Goal: Task Accomplishment & Management: Use online tool/utility

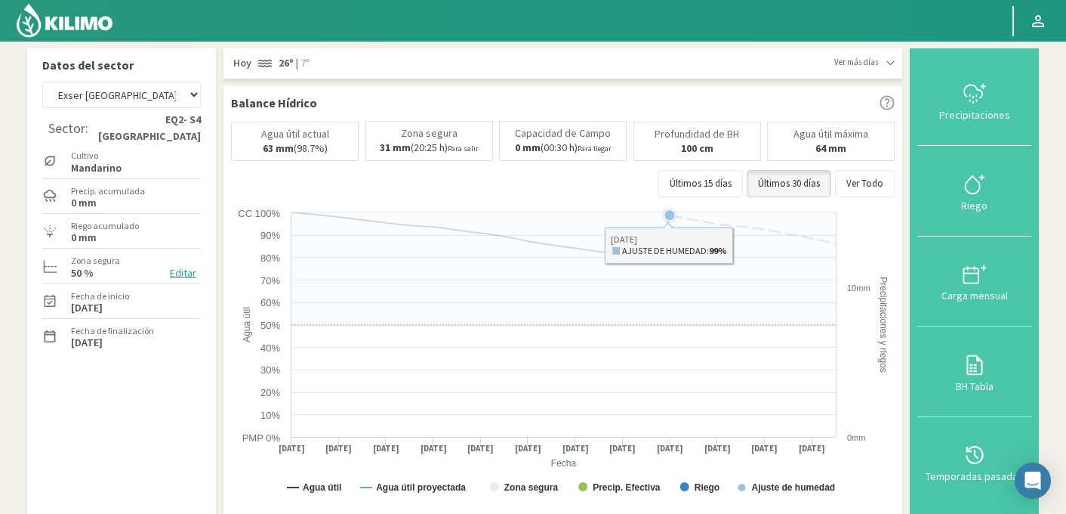
select select "95: Object"
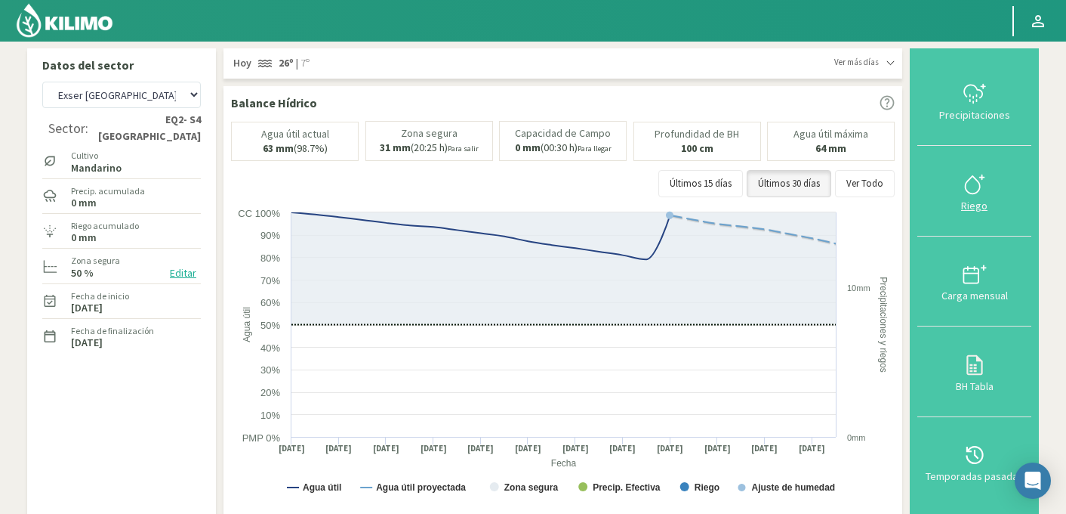
click at [980, 176] on icon at bounding box center [975, 184] width 24 height 24
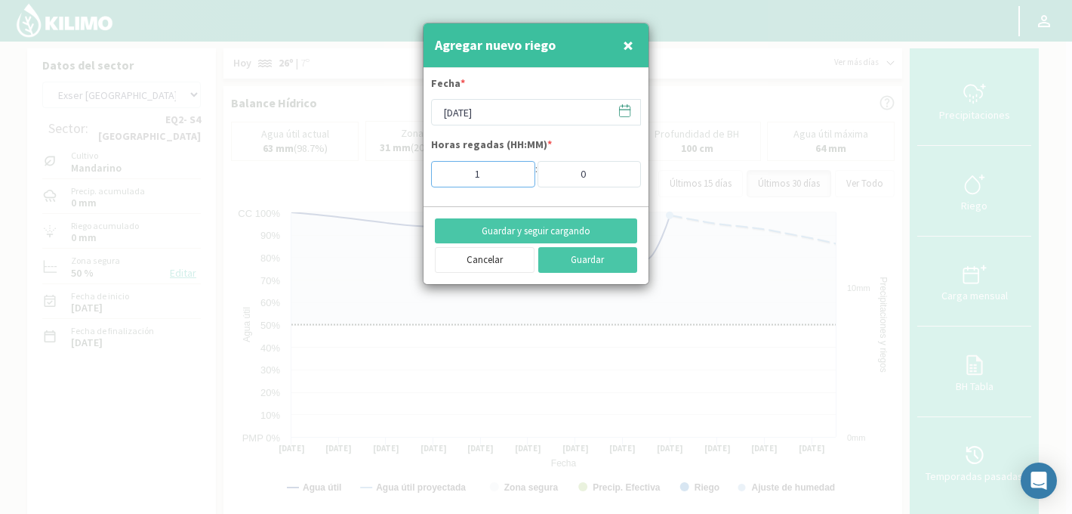
click at [517, 170] on input "1" at bounding box center [483, 174] width 104 height 26
click at [517, 170] on input "2" at bounding box center [483, 174] width 104 height 26
click at [517, 170] on input "3" at bounding box center [483, 174] width 104 height 26
click at [517, 170] on input "4" at bounding box center [483, 174] width 104 height 26
type input "5"
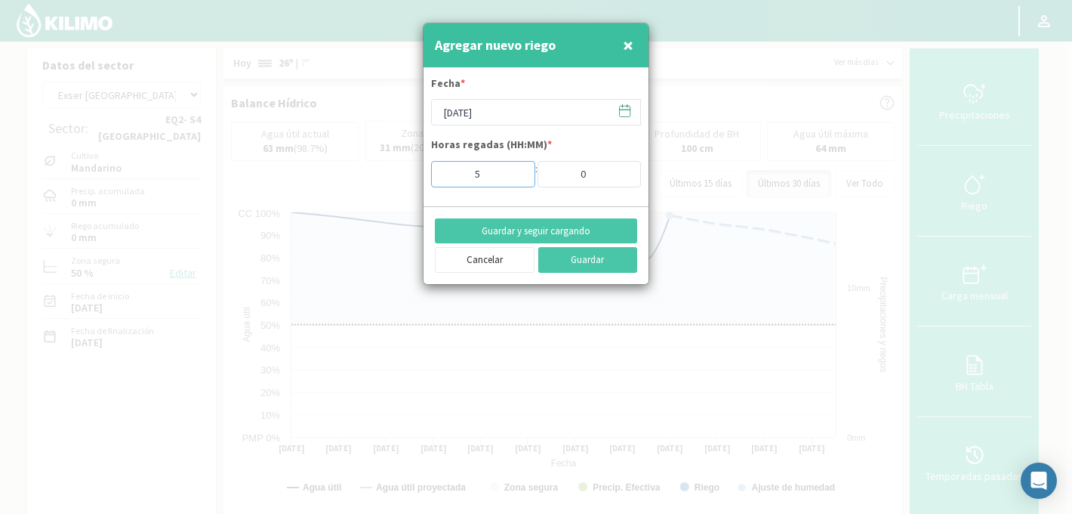
click at [517, 170] on input "5" at bounding box center [483, 174] width 104 height 26
click at [625, 114] on icon at bounding box center [625, 110] width 14 height 14
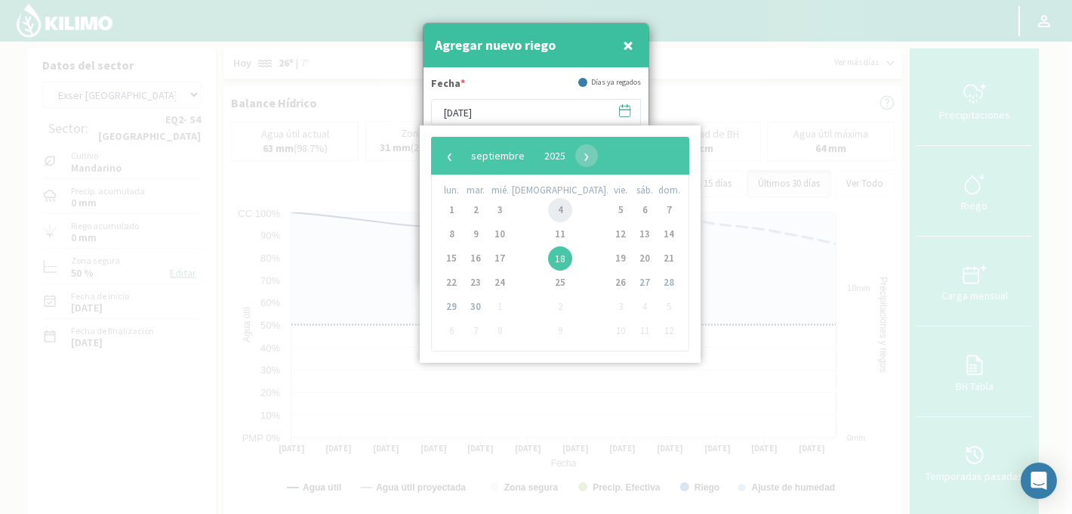
click at [548, 207] on span "4" at bounding box center [560, 210] width 24 height 24
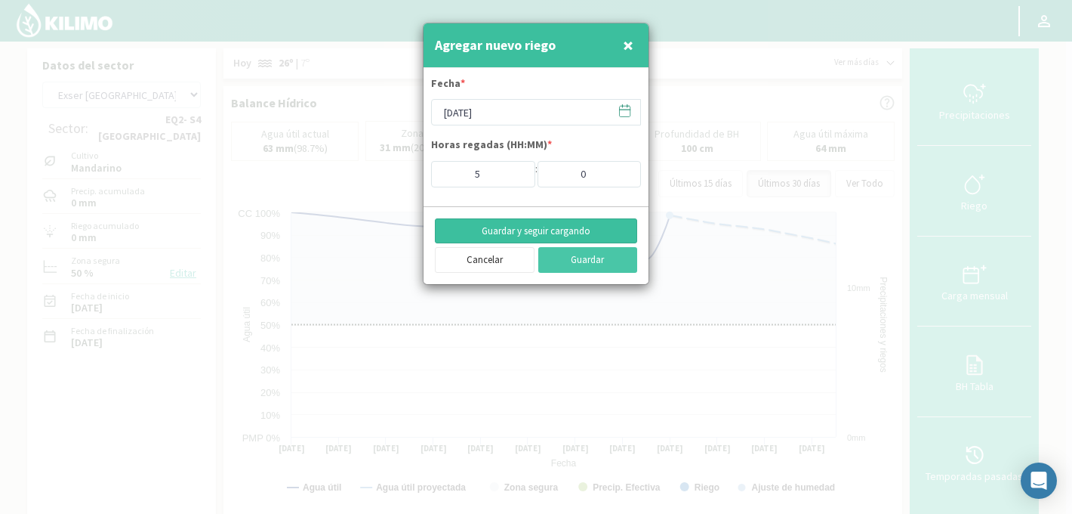
click at [575, 230] on button "Guardar y seguir cargando" at bounding box center [536, 231] width 202 height 26
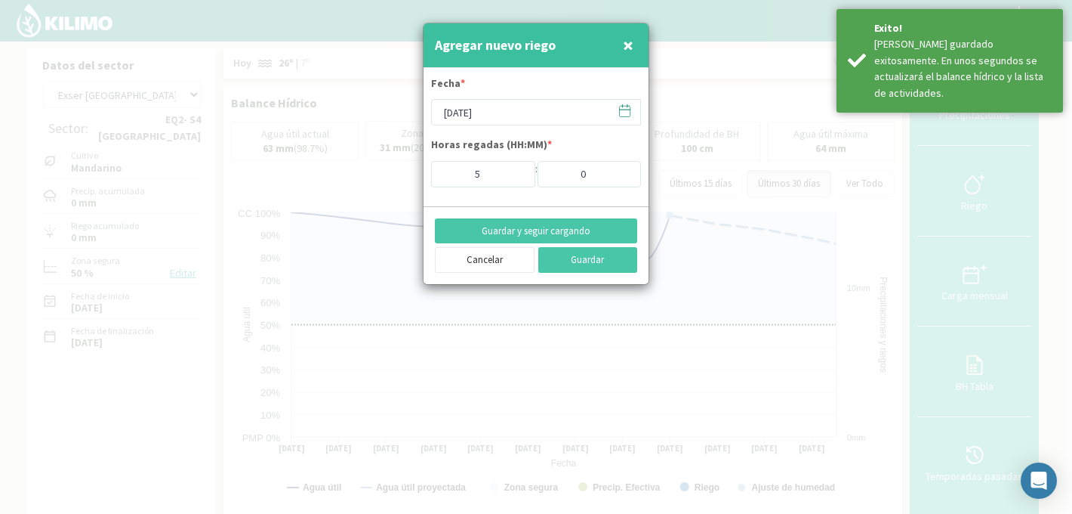
click at [630, 48] on span "×" at bounding box center [628, 44] width 11 height 25
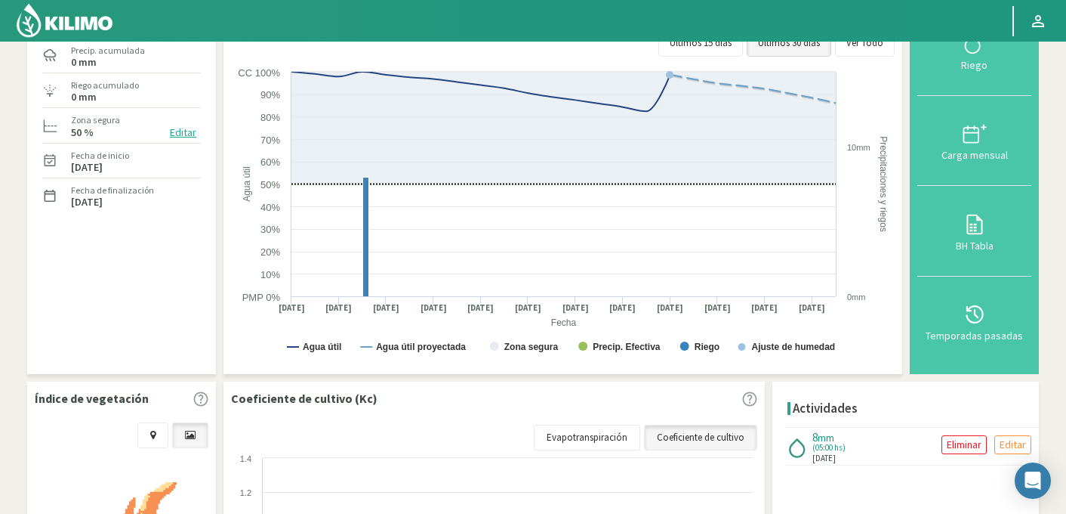
scroll to position [128, 0]
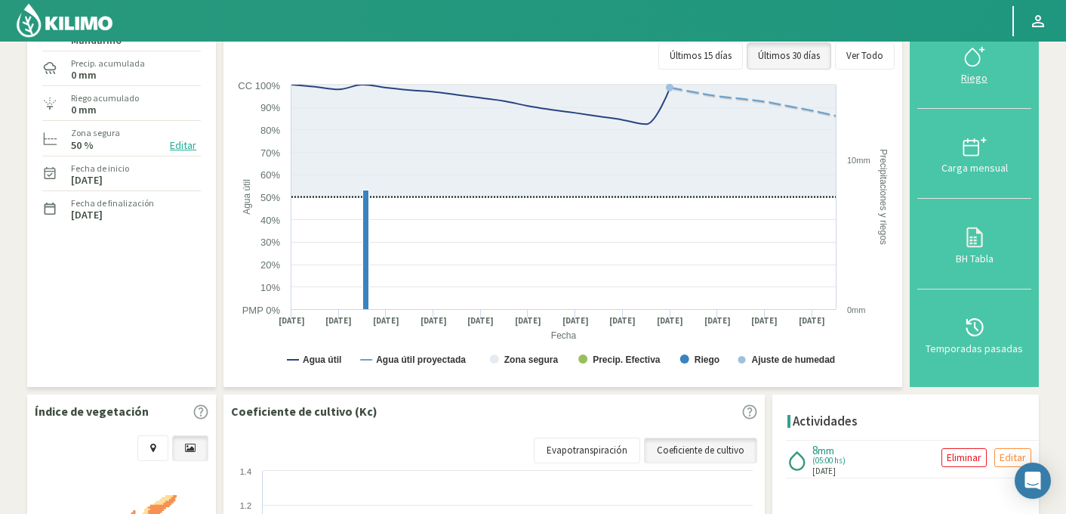
click at [984, 63] on icon at bounding box center [975, 57] width 24 height 24
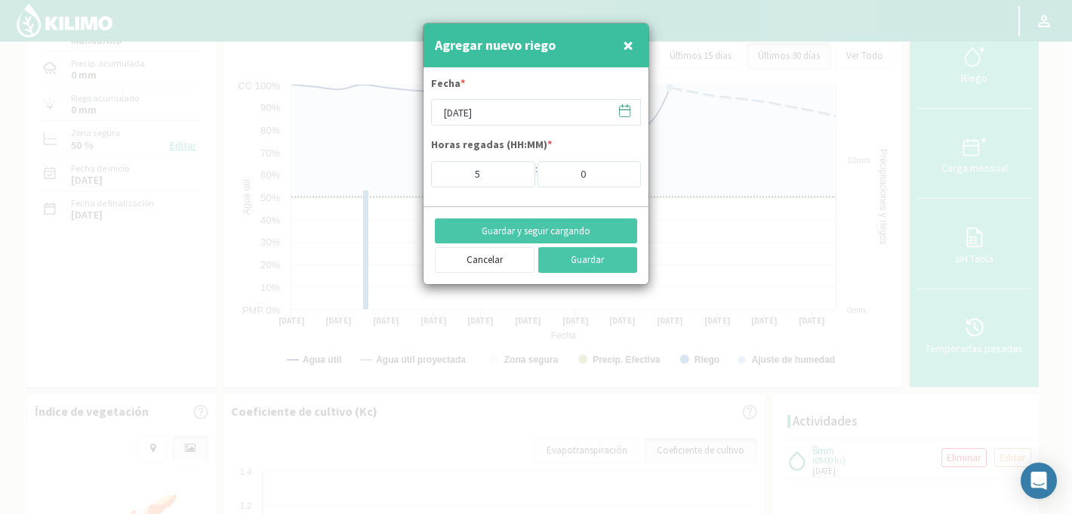
click at [626, 110] on icon at bounding box center [625, 110] width 14 height 14
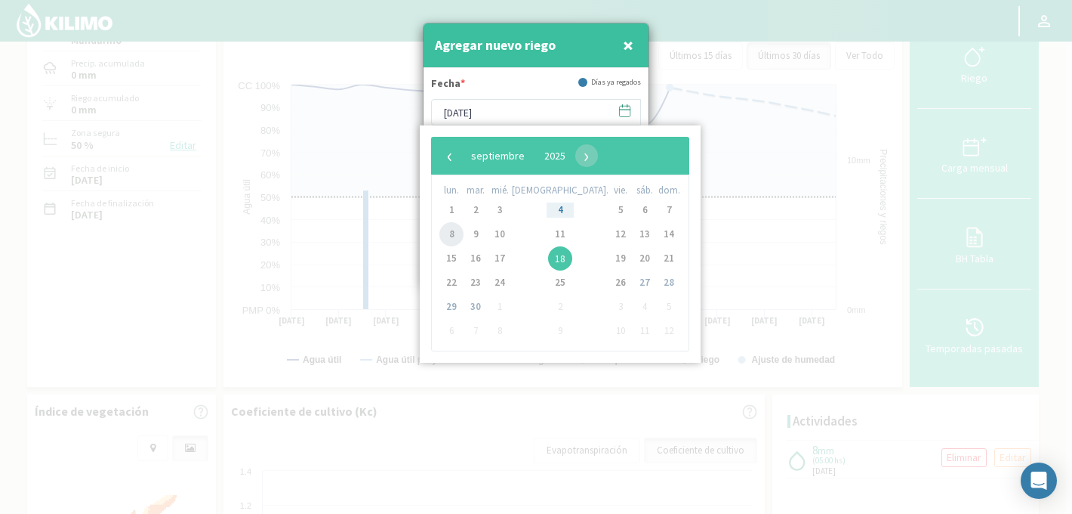
click at [456, 233] on span "8" at bounding box center [452, 234] width 24 height 24
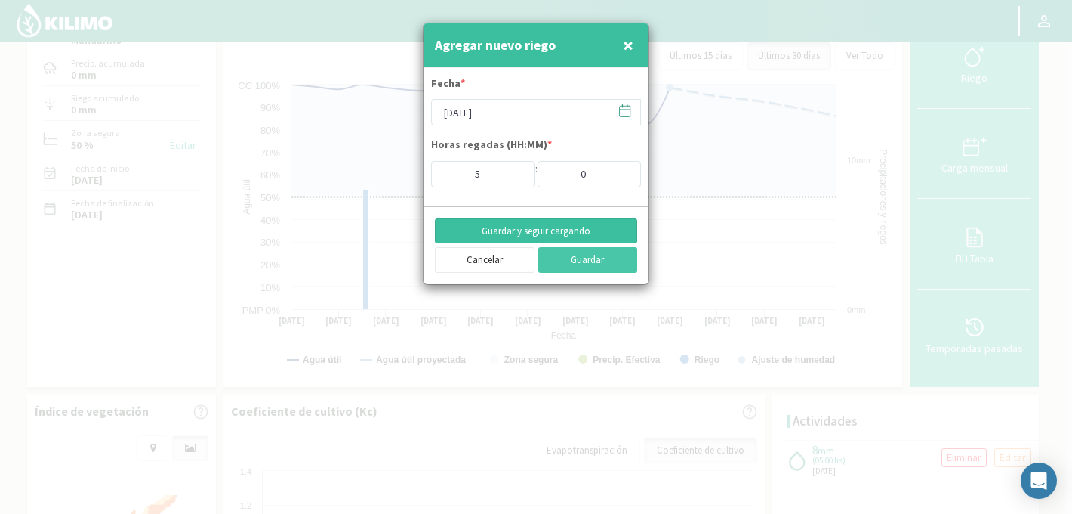
click at [576, 229] on button "Guardar y seguir cargando" at bounding box center [536, 231] width 202 height 26
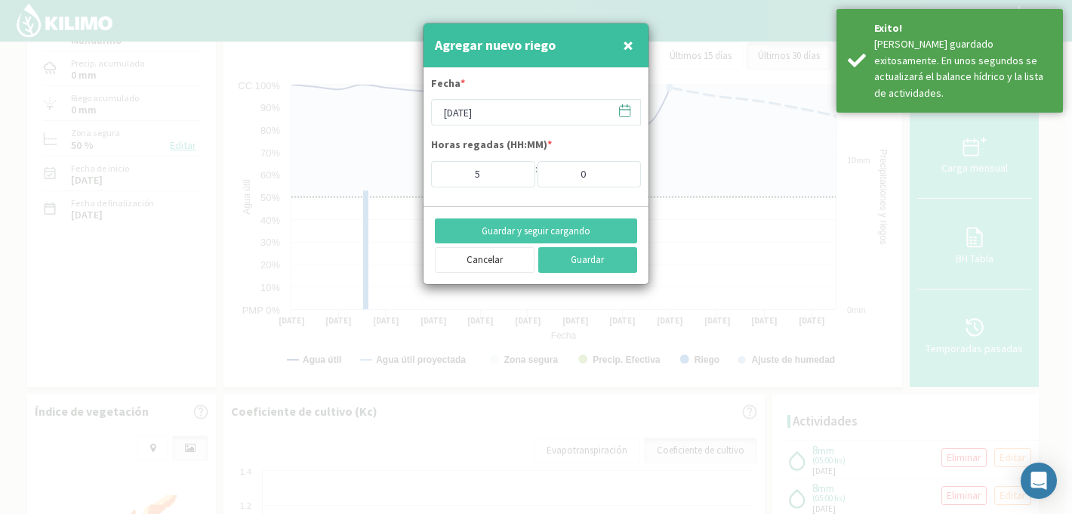
click at [626, 110] on icon at bounding box center [625, 110] width 14 height 14
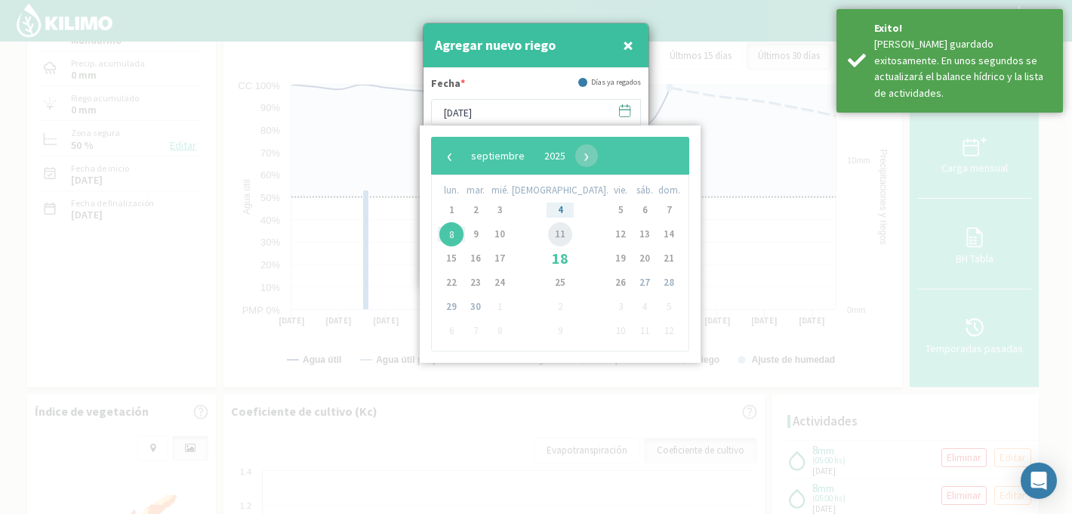
click at [548, 235] on span "11" at bounding box center [560, 234] width 24 height 24
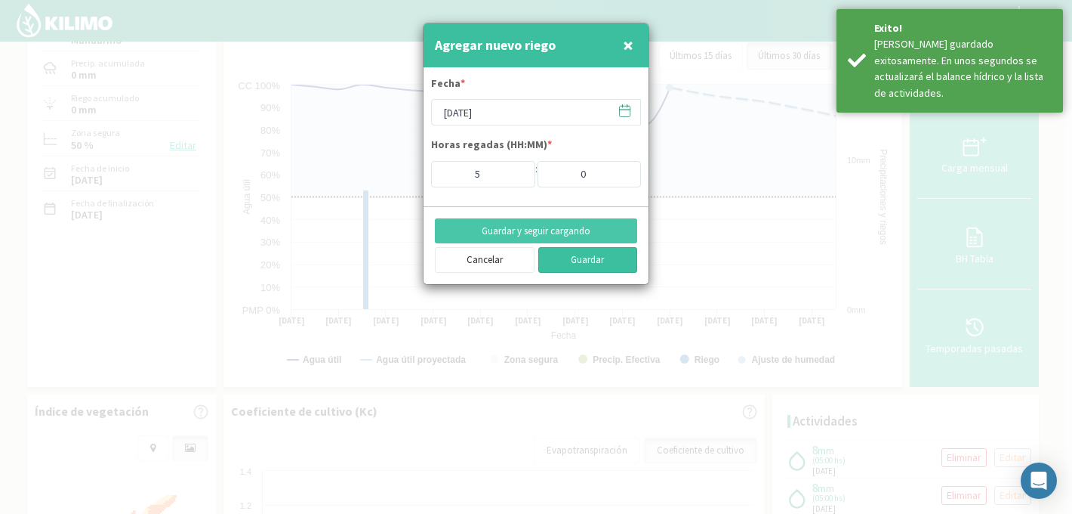
click at [590, 255] on button "Guardar" at bounding box center [588, 260] width 100 height 26
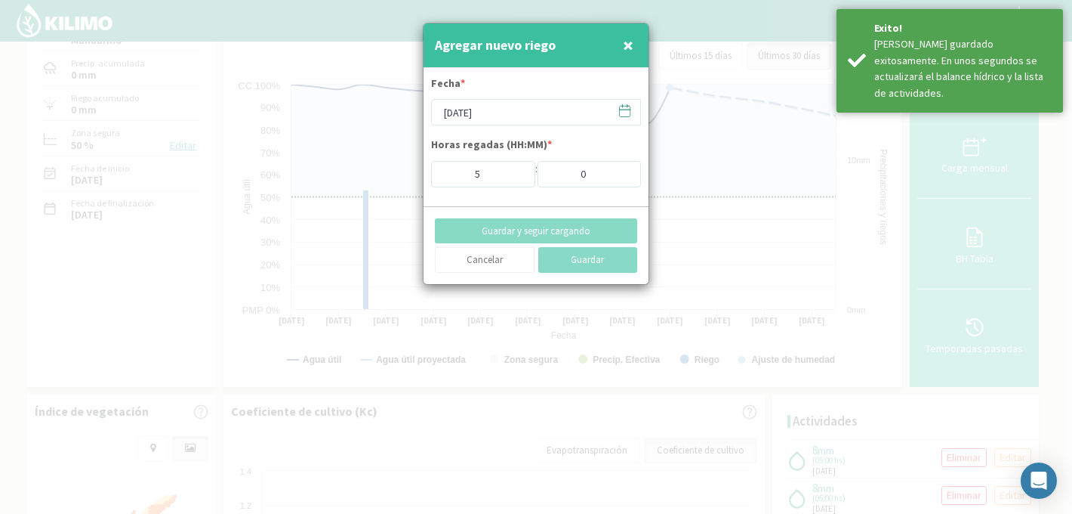
type input "18/09/2025"
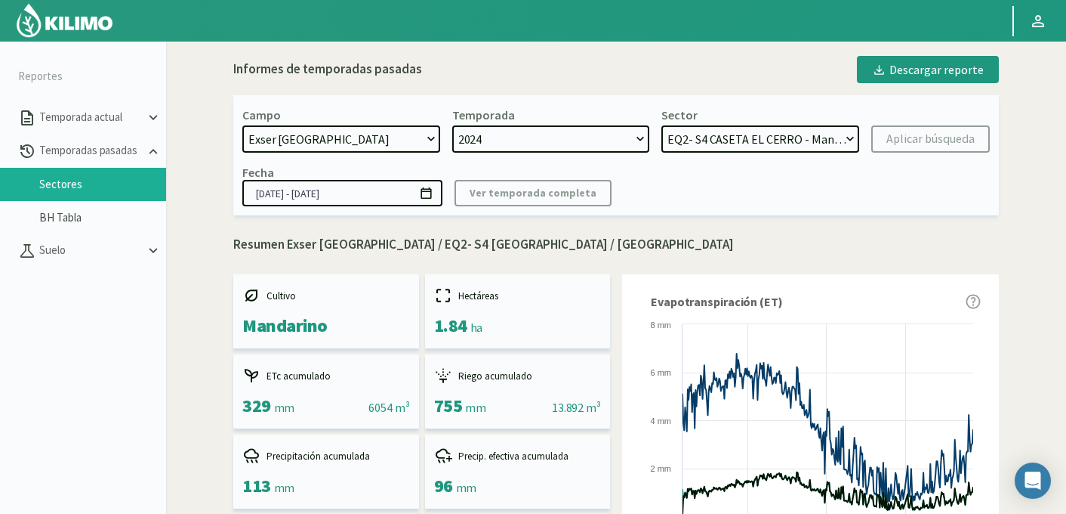
select select "734: Object"
drag, startPoint x: 406, startPoint y: 243, endPoint x: 552, endPoint y: 237, distance: 145.9
click at [552, 237] on p "Resumen Exser Punta El Olivo / EQ2- S4 CASETA EL CERRO / Mandarino" at bounding box center [616, 245] width 766 height 20
copy p "EQ2- S4 [GEOGRAPHIC_DATA]"
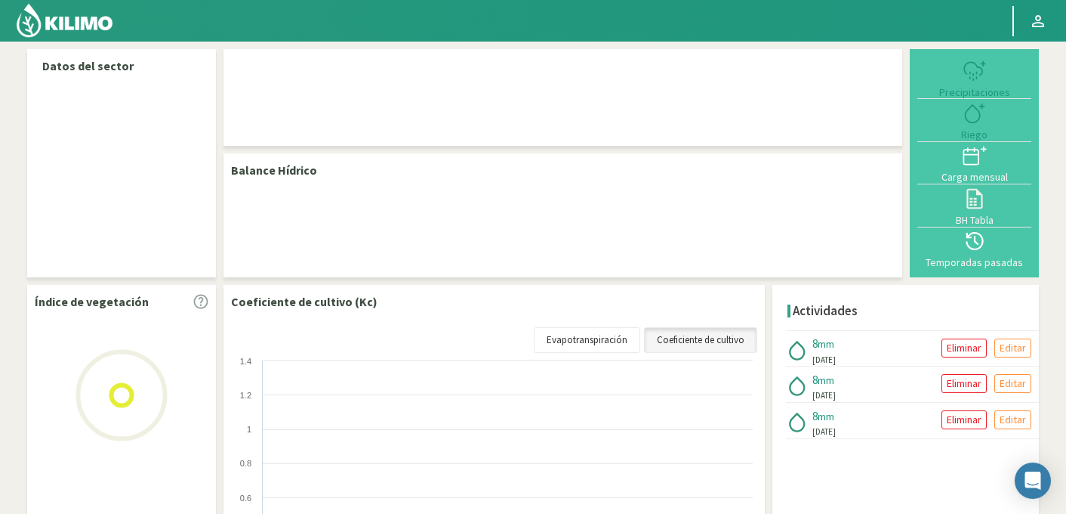
select select "95: Object"
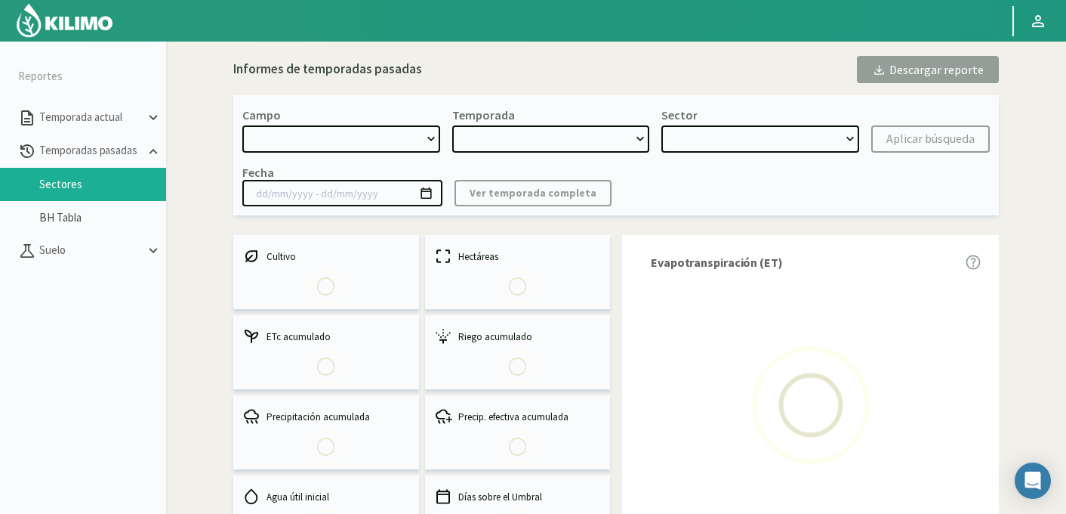
select select "734: Object"
type input "[DATE] - [DATE]"
select select "0: 2024"
select select "0: Object"
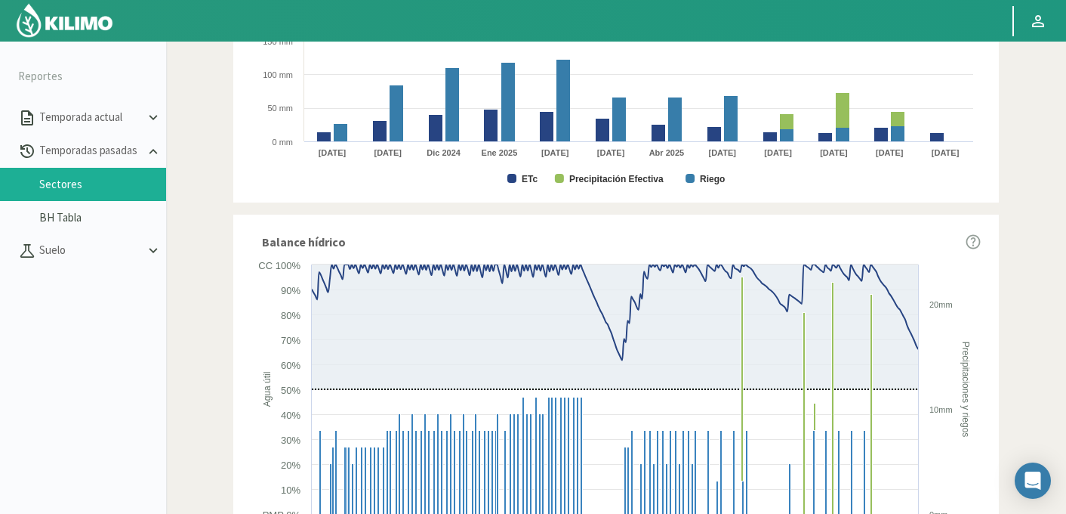
scroll to position [911, 0]
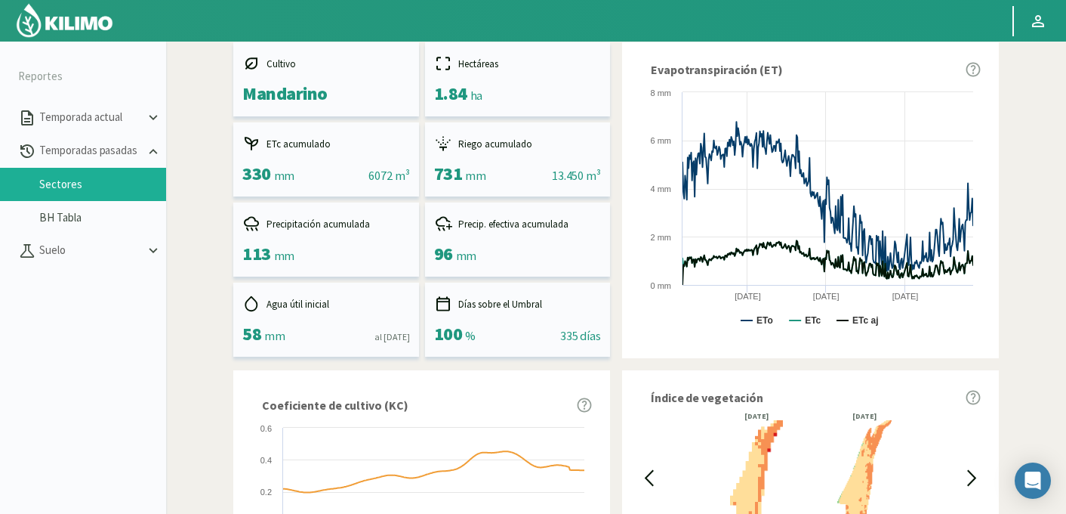
scroll to position [131, 0]
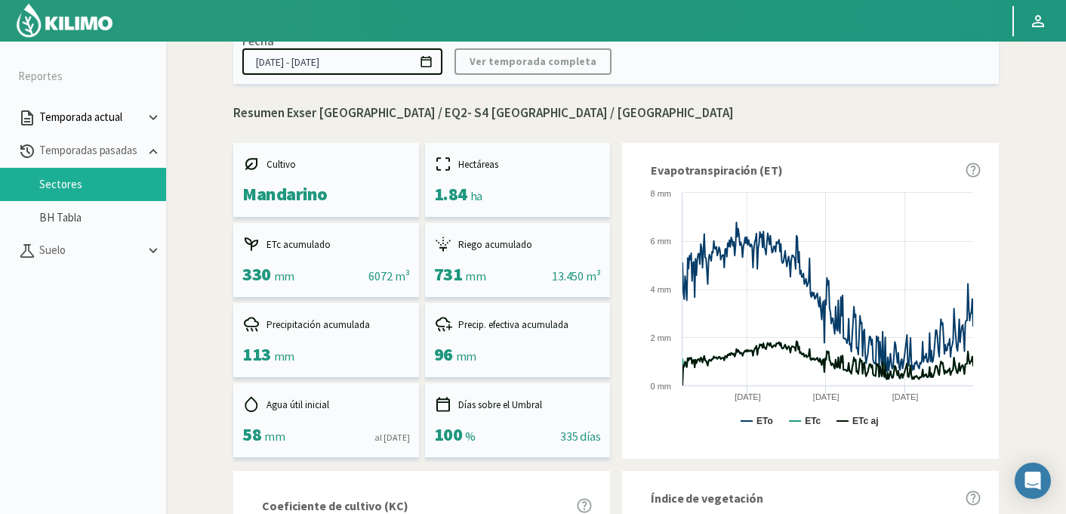
click at [97, 116] on p "Temporada actual" at bounding box center [90, 117] width 109 height 17
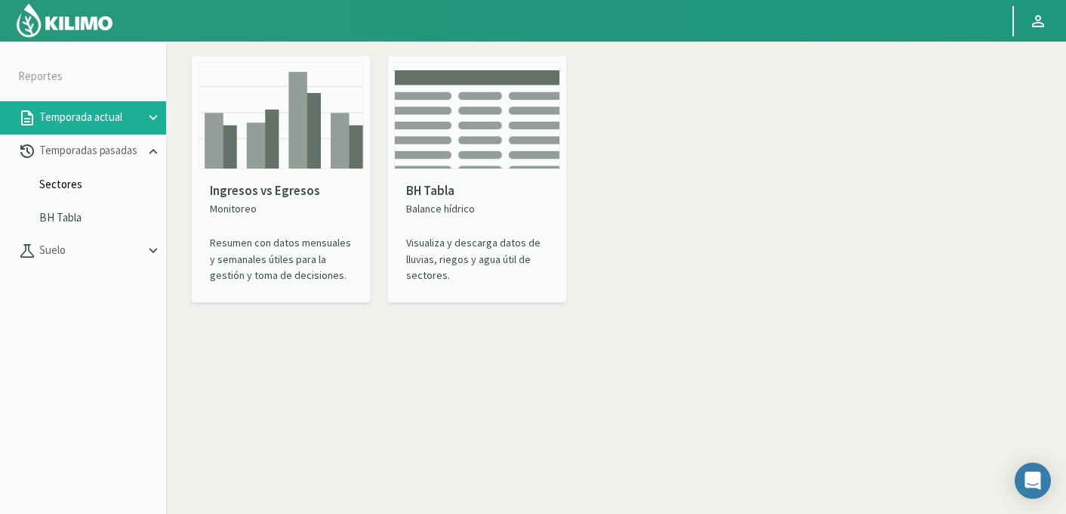
click at [73, 185] on link "Sectores" at bounding box center [102, 184] width 127 height 14
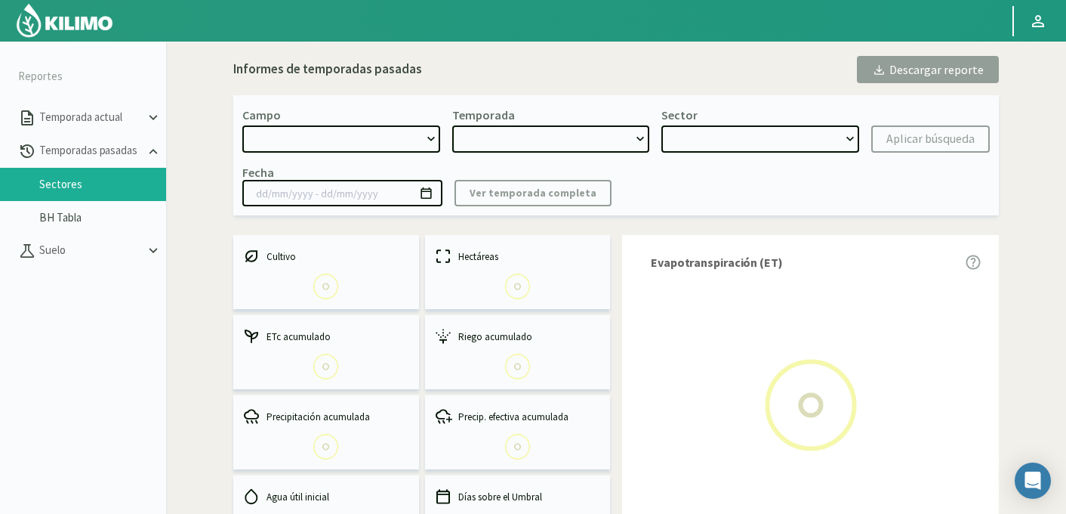
select select "0: Object"
type input "20/10/2023 - 13/06/2024"
select select "0: 2023"
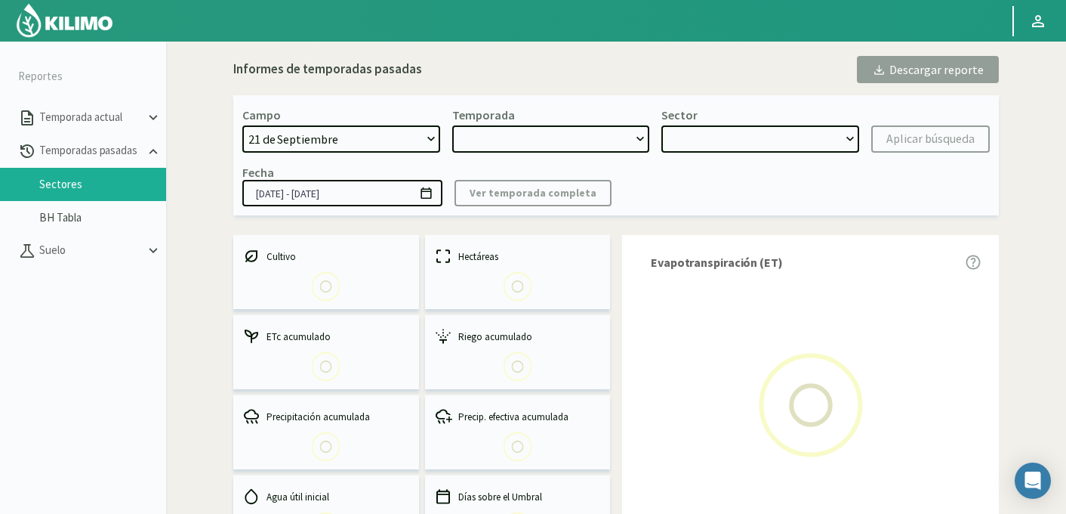
select select "0: Object"
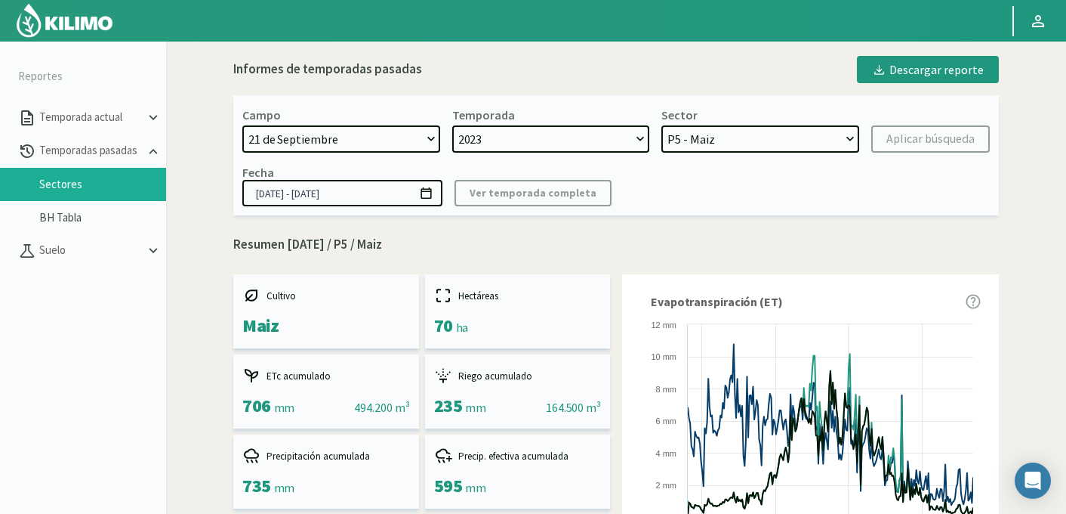
click at [393, 150] on select "21 de Septiembre 8 Fuegos Acograpes - Ag. Carlos Muñoz Herrera Acograpes - Ag. …" at bounding box center [341, 138] width 198 height 27
select select "734: Object"
click at [242, 125] on select "21 de Septiembre 8 Fuegos Acograpes - Ag. Carlos Muñoz Herrera Acograpes - Ag. …" at bounding box center [341, 138] width 198 height 27
select select
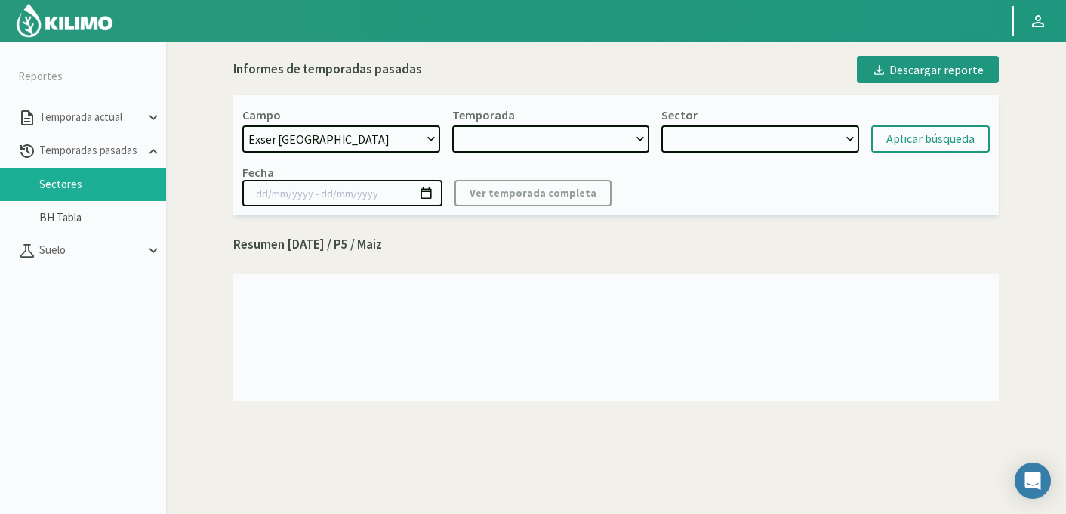
select select "2: 2024"
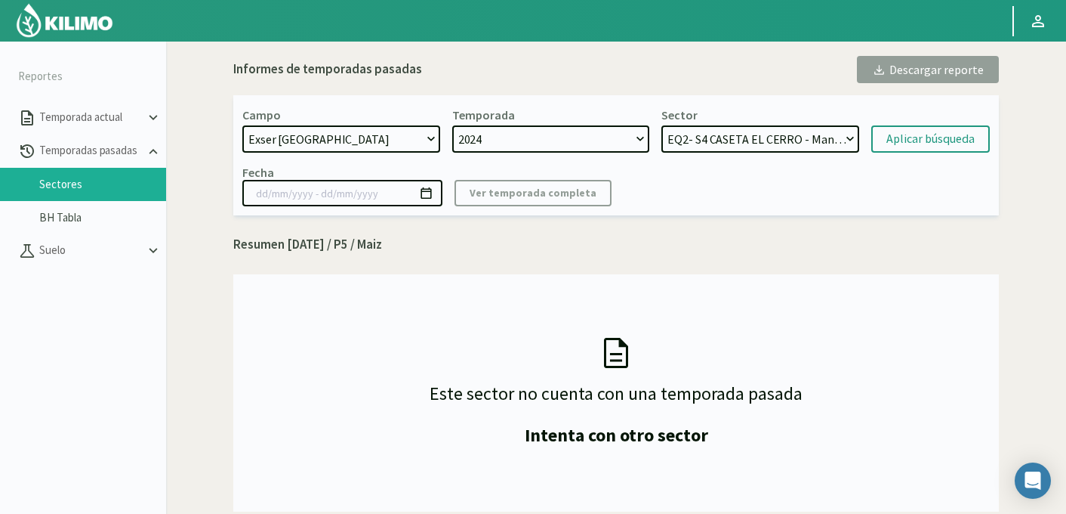
click at [779, 137] on select "EQ2- S4 CASETA EL CERRO - Mandarino EQ2- S3 CASETA EL CERRO - Mandarino EQ1- S5…" at bounding box center [761, 138] width 198 height 27
select select "8: Object"
click at [662, 125] on select "EQ2- S4 CASETA EL CERRO - Mandarino EQ2- S3 CASETA EL CERRO - Mandarino EQ1- S5…" at bounding box center [761, 138] width 198 height 27
click at [913, 135] on div "Aplicar búsqueda" at bounding box center [931, 139] width 88 height 18
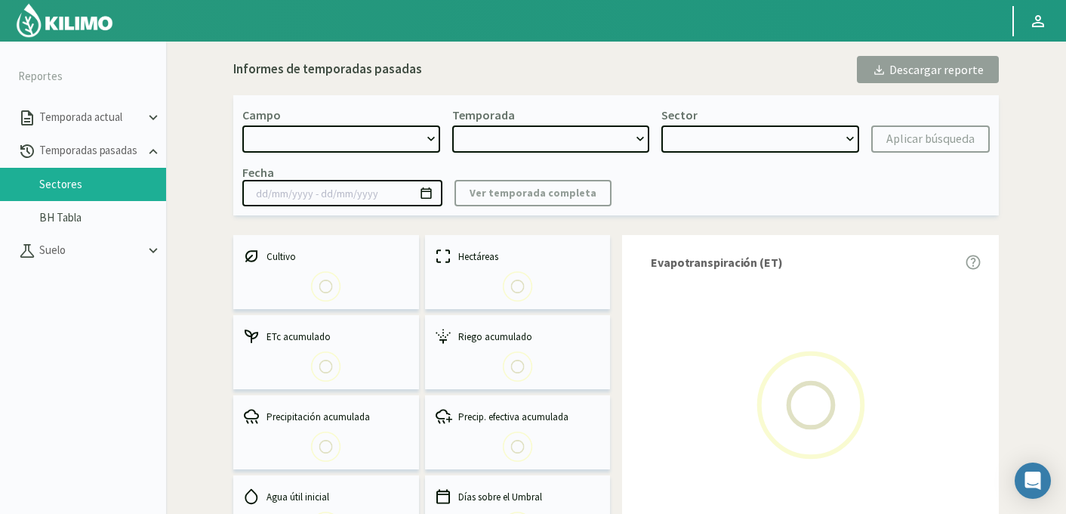
select select "734: Object"
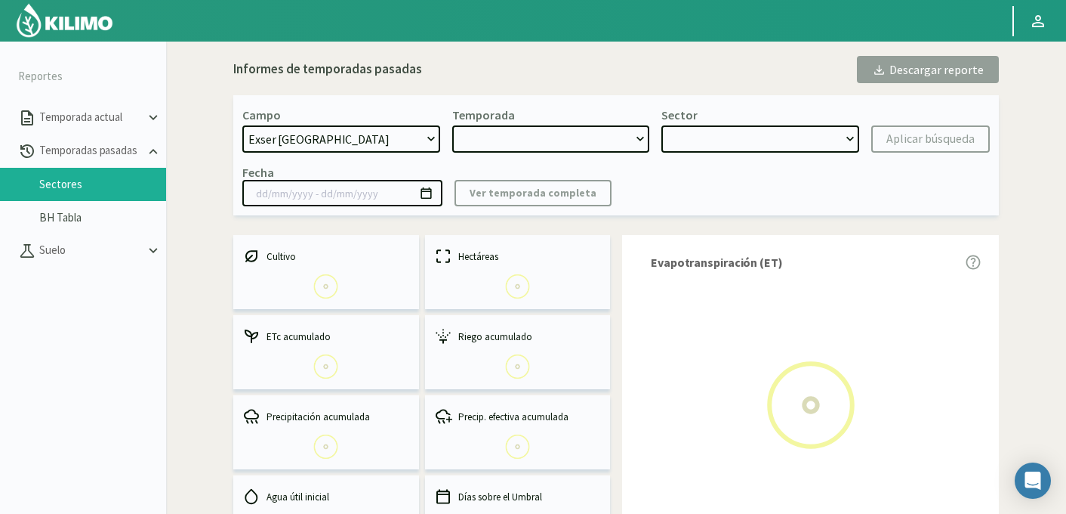
type input "18/10/2024 - 17/09/2025"
select select "0: 2024"
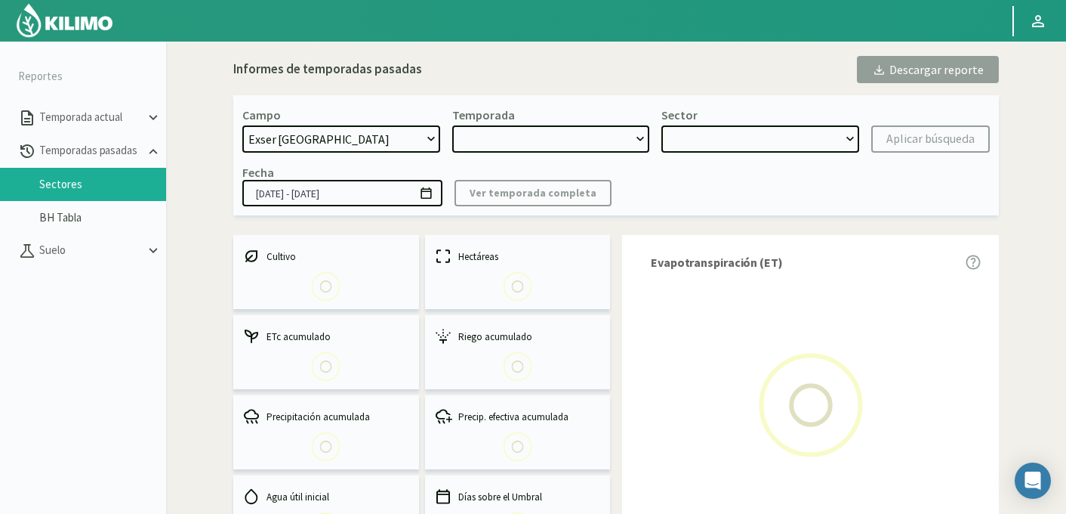
select select "1: Object"
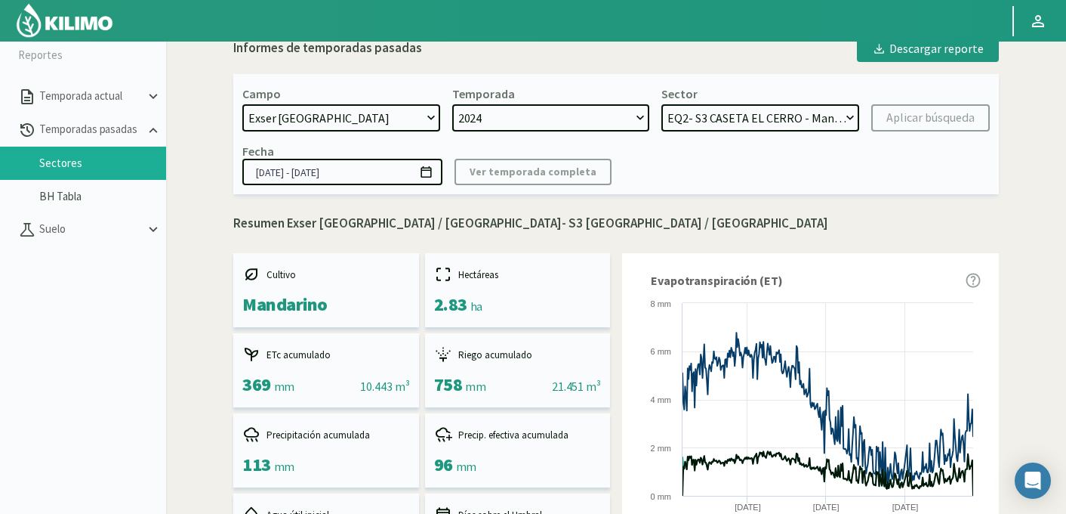
drag, startPoint x: 407, startPoint y: 221, endPoint x: 550, endPoint y: 221, distance: 142.7
click at [550, 221] on p "Resumen Exser [GEOGRAPHIC_DATA] / [GEOGRAPHIC_DATA]- S3 [GEOGRAPHIC_DATA] / [GE…" at bounding box center [616, 224] width 766 height 20
copy p "EQ2- S3 CASETA EL CERRO"
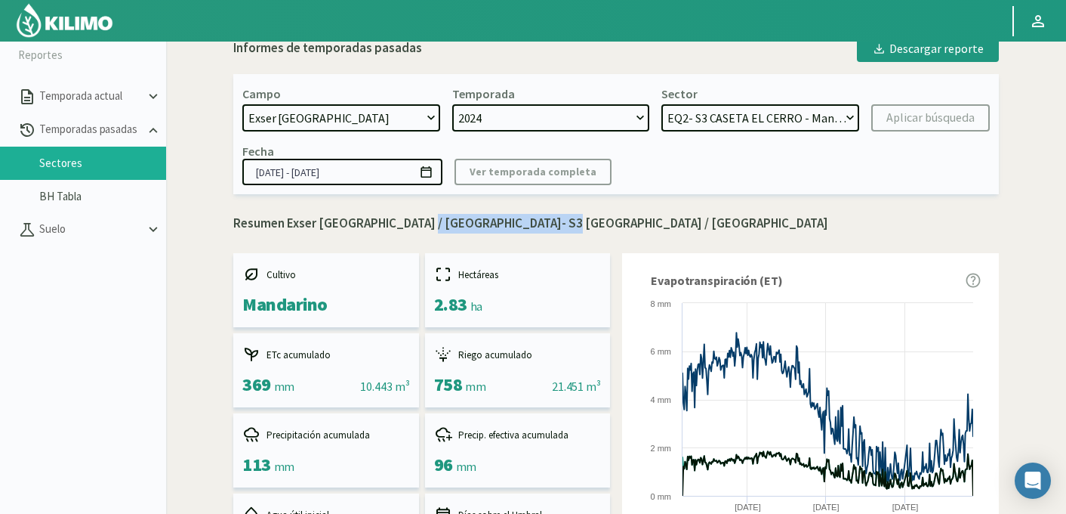
copy p "EQ2- S3 CASETA EL CERRO"
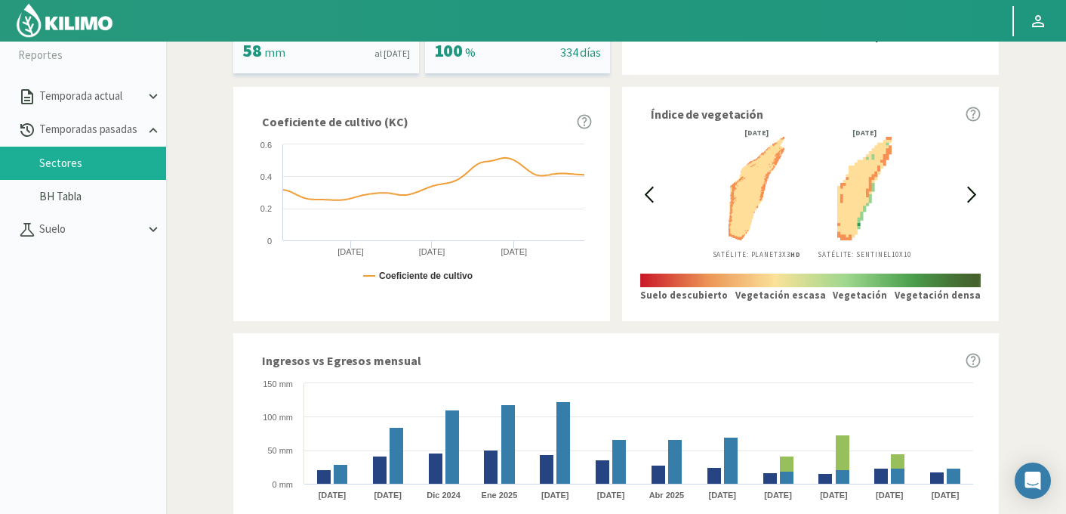
scroll to position [911, 0]
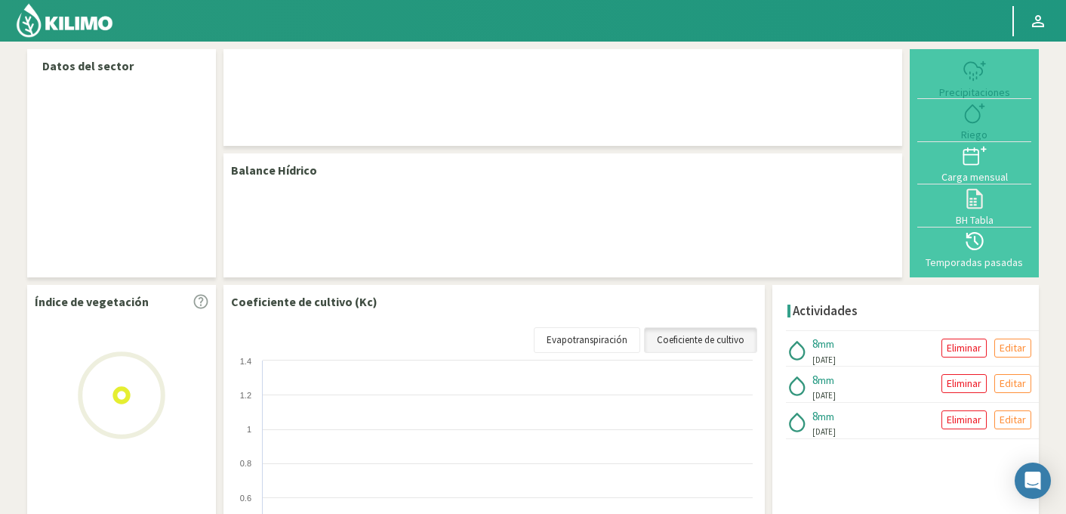
select select "95: Object"
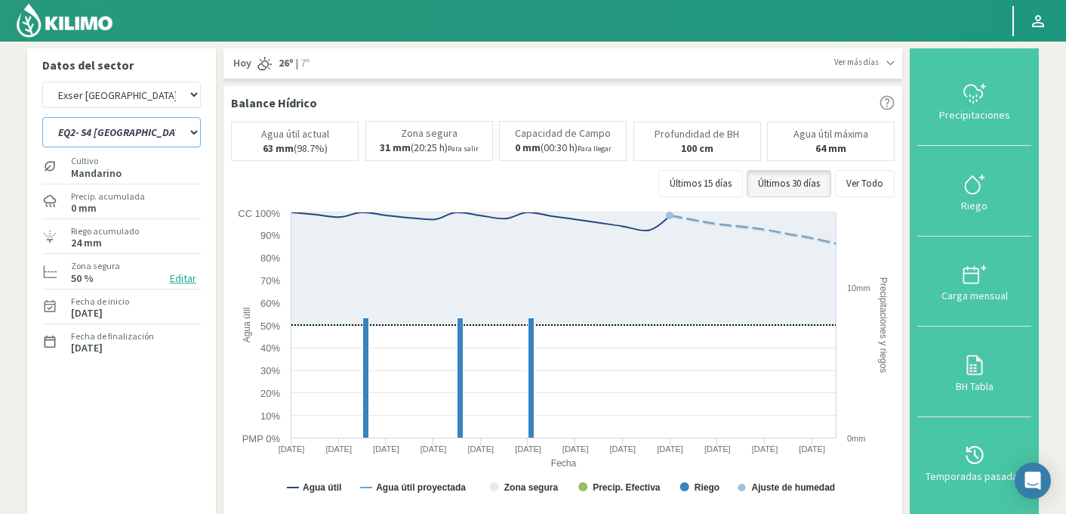
click at [85, 129] on select "EQ2- S3 [GEOGRAPHIC_DATA] EQ2- S4 [GEOGRAPHIC_DATA]" at bounding box center [121, 132] width 159 height 30
click at [42, 117] on select "EQ2- S3 [GEOGRAPHIC_DATA] EQ2- S4 [GEOGRAPHIC_DATA]" at bounding box center [121, 132] width 159 height 30
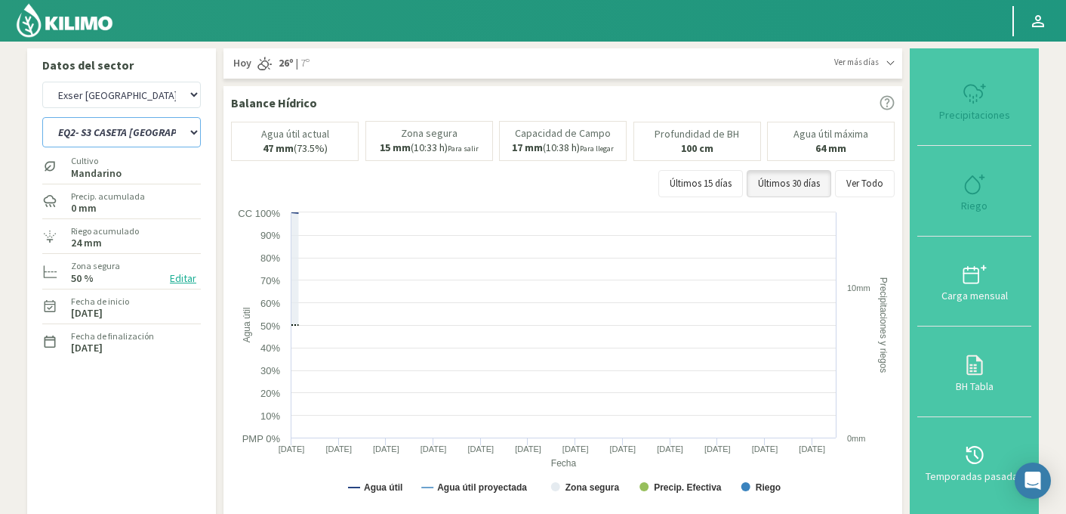
select select "1: Object"
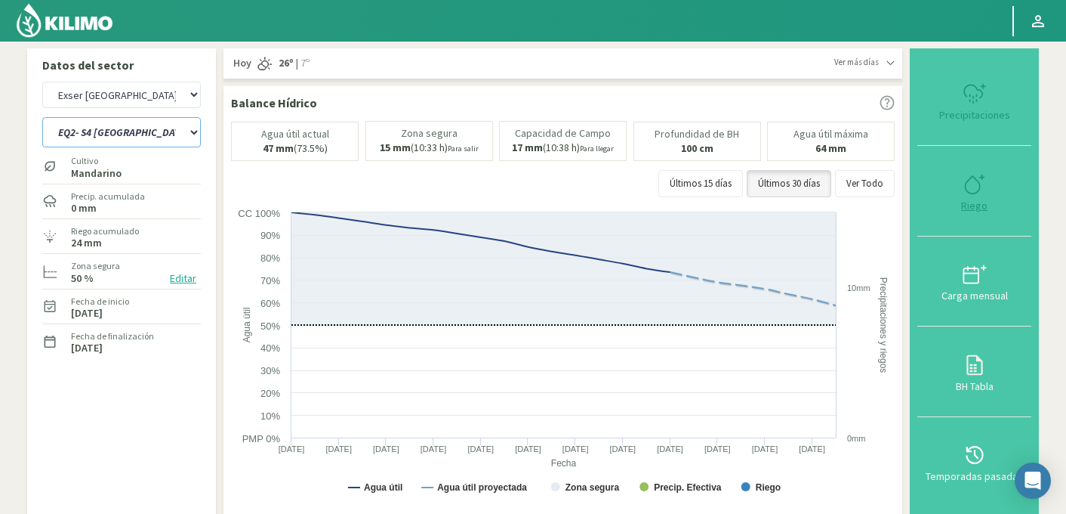
select select "376: Object"
select select "2: Object"
type input "0"
click at [974, 191] on icon at bounding box center [975, 184] width 24 height 24
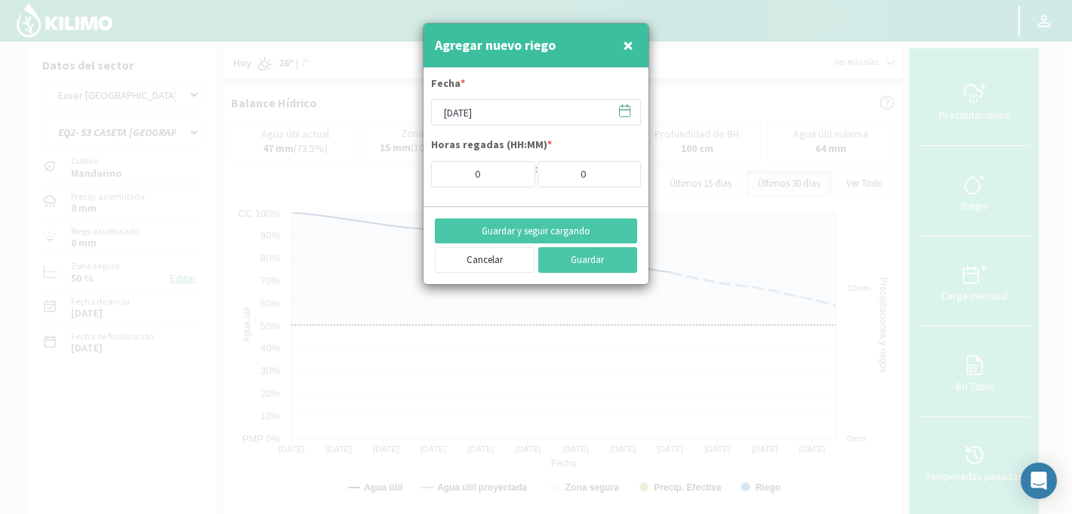
click at [622, 110] on icon at bounding box center [625, 110] width 14 height 14
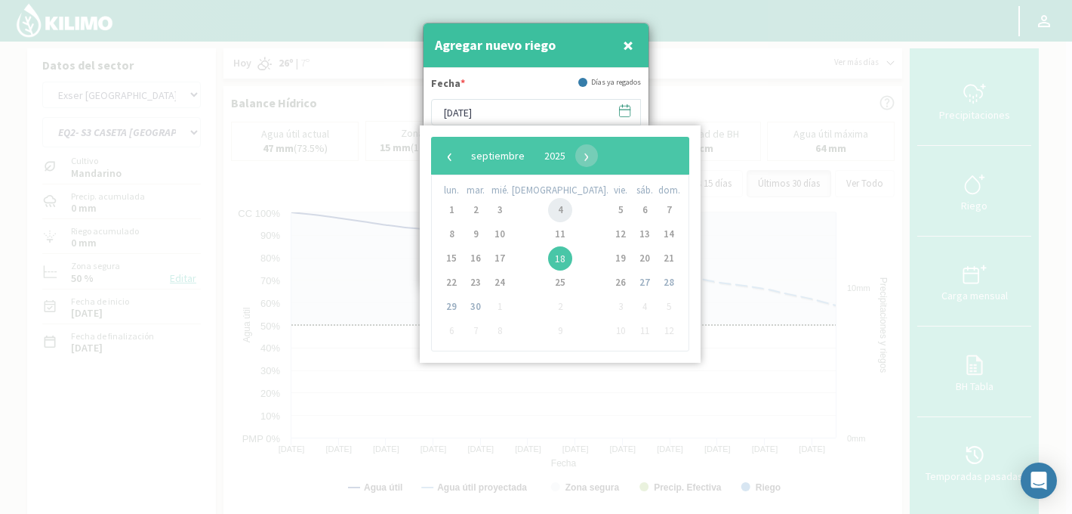
click at [548, 210] on span "4" at bounding box center [560, 210] width 24 height 24
type input "[DATE]"
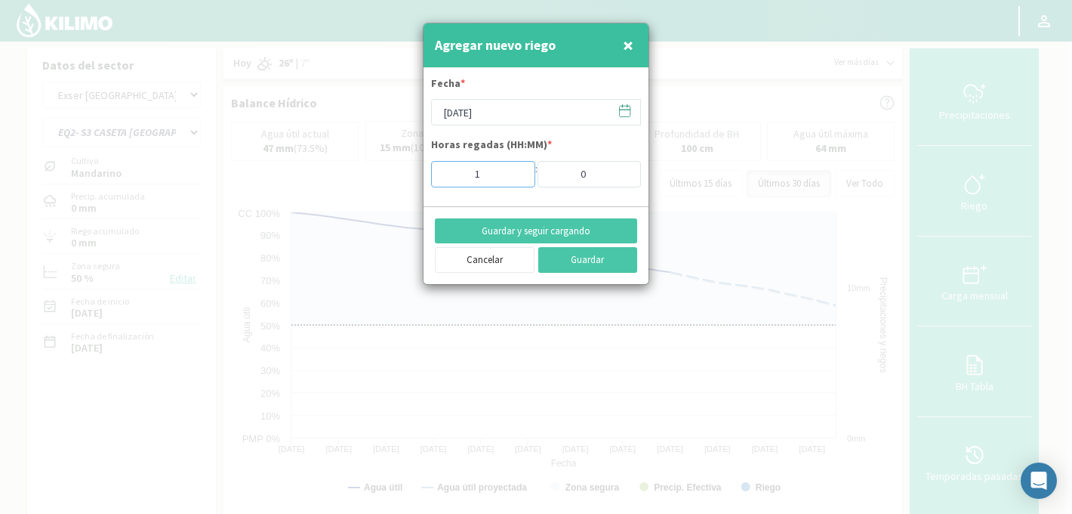
click at [516, 171] on input "1" at bounding box center [483, 174] width 104 height 26
click at [516, 171] on input "2" at bounding box center [483, 174] width 104 height 26
click at [516, 171] on input "3" at bounding box center [483, 174] width 104 height 26
click at [516, 171] on input "4" at bounding box center [483, 174] width 104 height 26
type input "5"
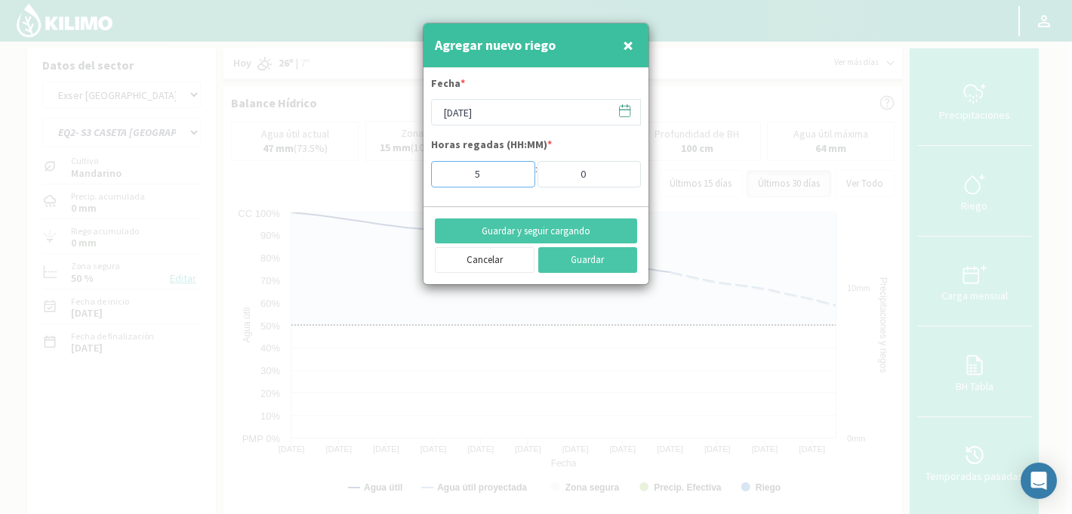
click at [516, 171] on input "5" at bounding box center [483, 174] width 104 height 26
click at [535, 230] on button "Guardar y seguir cargando" at bounding box center [536, 231] width 202 height 26
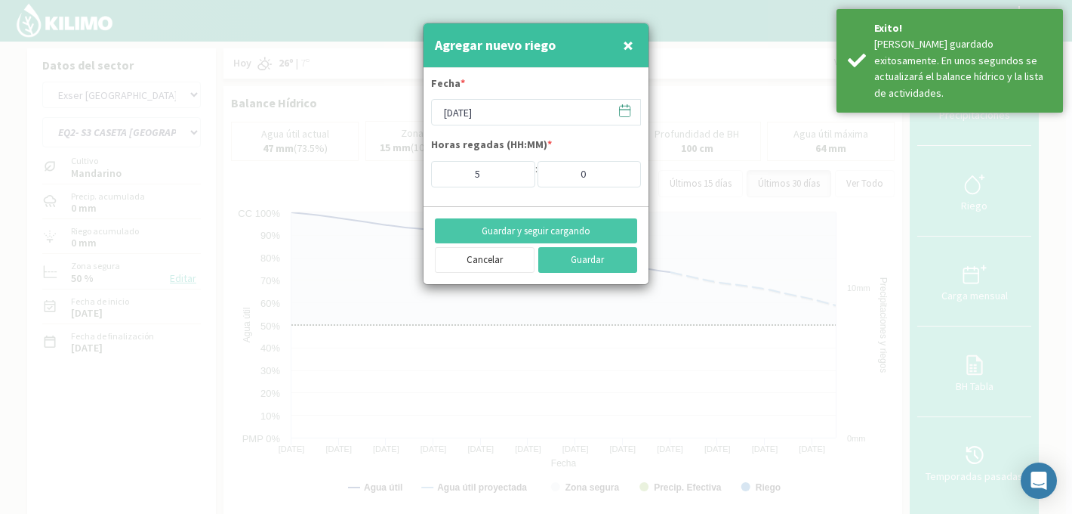
click at [627, 113] on icon at bounding box center [625, 110] width 14 height 14
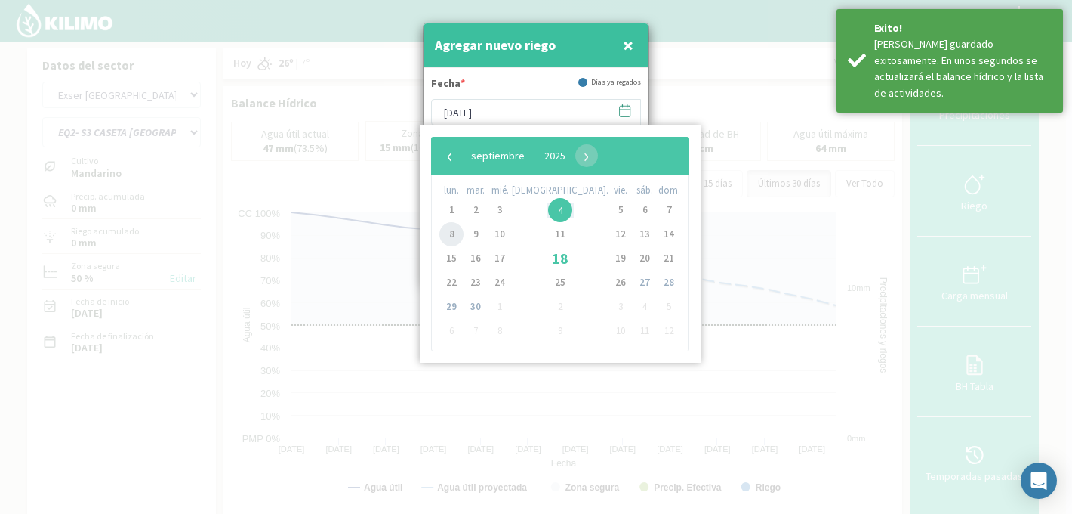
click at [455, 236] on span "8" at bounding box center [452, 234] width 24 height 24
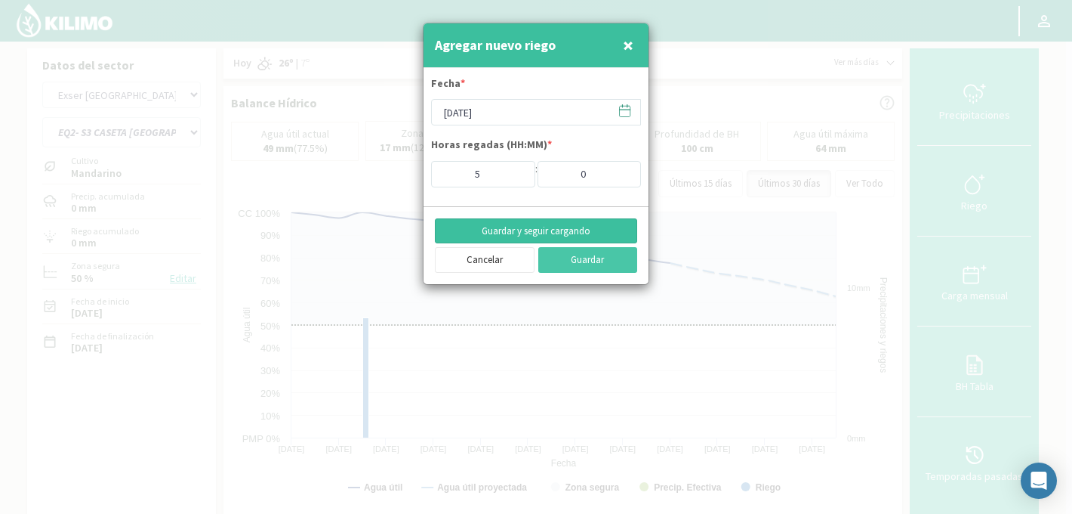
click at [563, 230] on button "Guardar y seguir cargando" at bounding box center [536, 231] width 202 height 26
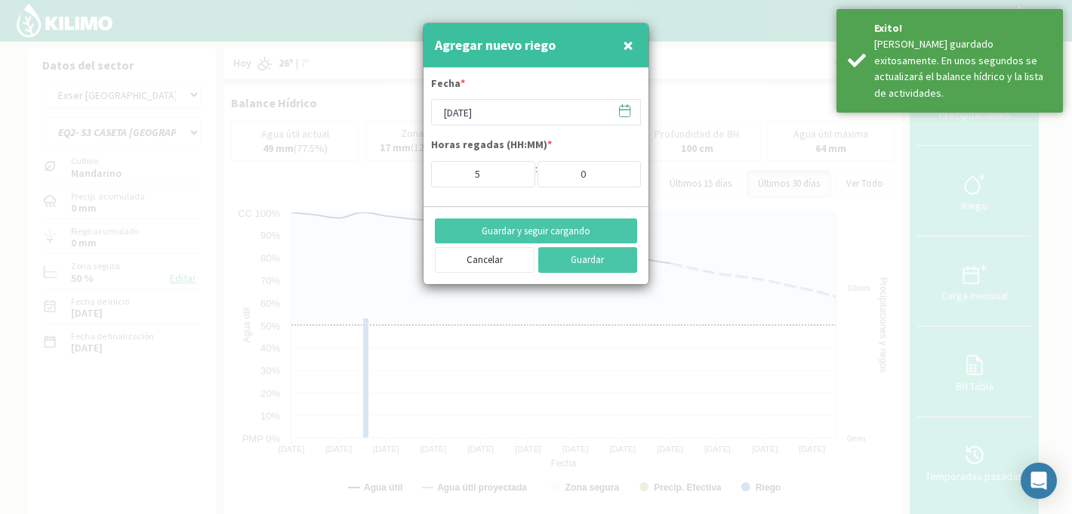
click at [625, 112] on icon at bounding box center [625, 110] width 14 height 14
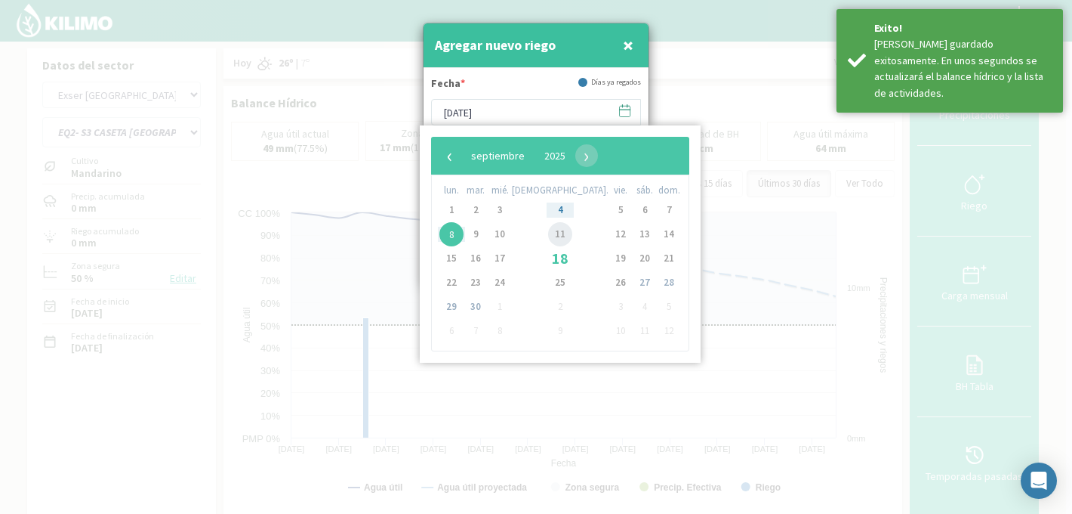
click at [548, 238] on span "11" at bounding box center [560, 234] width 24 height 24
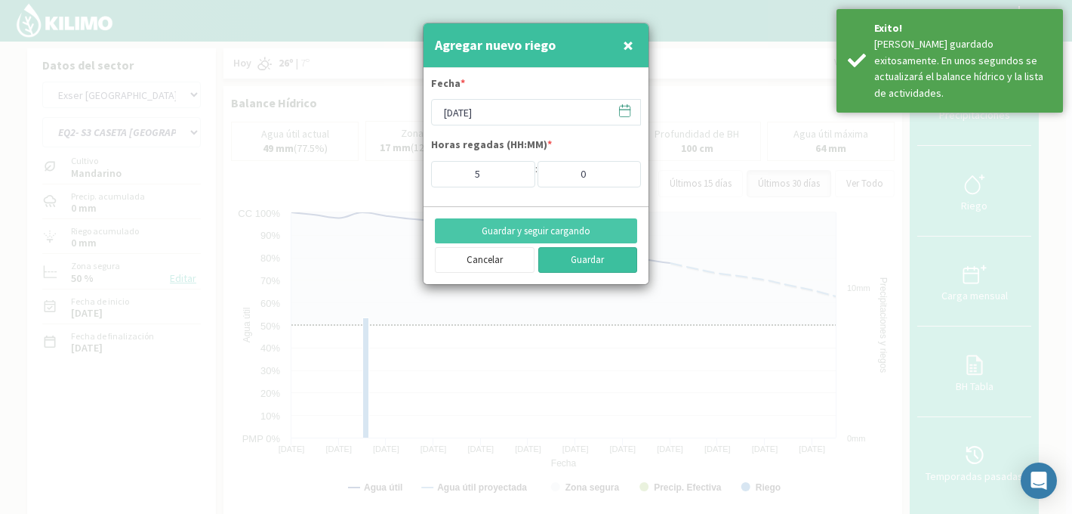
click at [572, 262] on button "Guardar" at bounding box center [588, 260] width 100 height 26
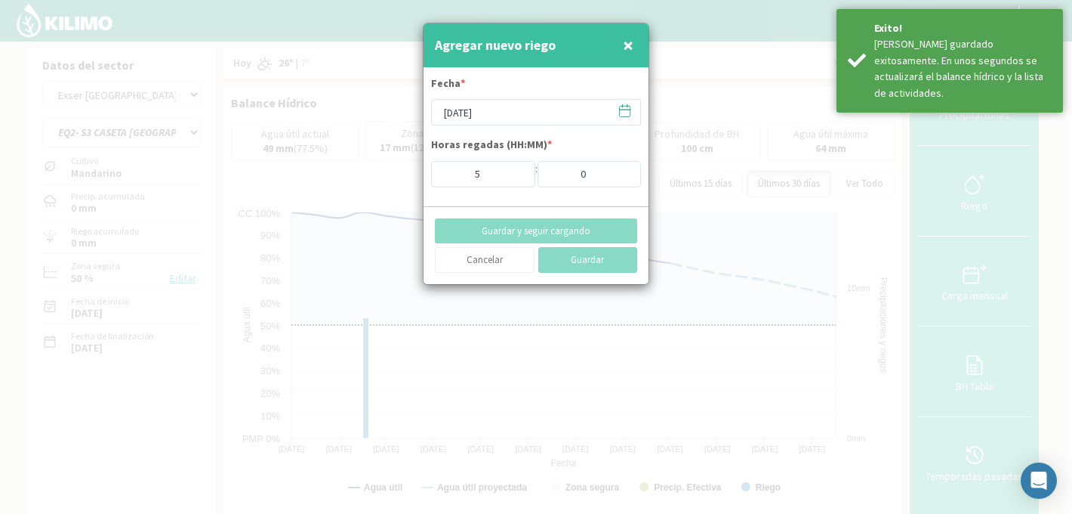
type input "[DATE]"
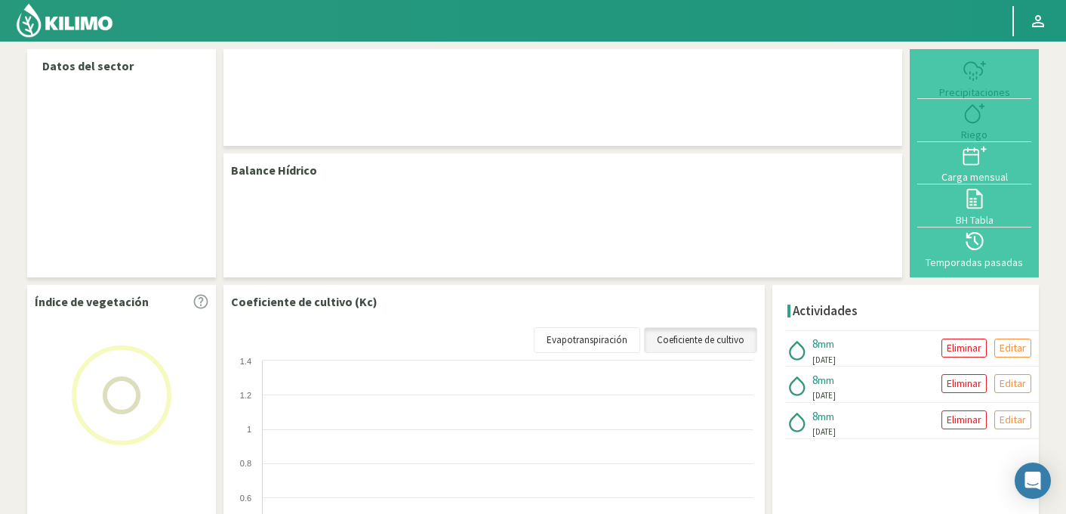
select select "95: Object"
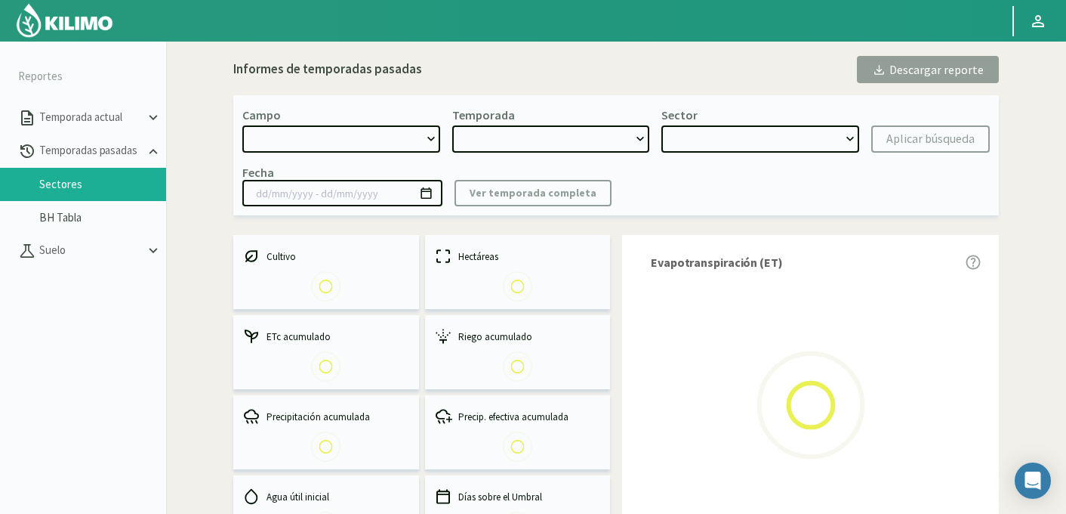
select select "734: Object"
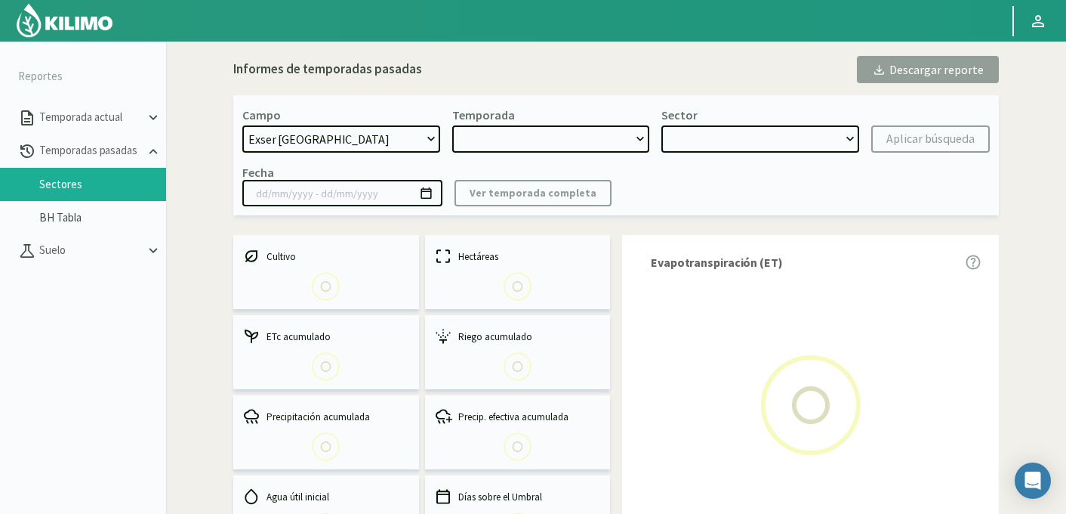
type input "[DATE] - [DATE]"
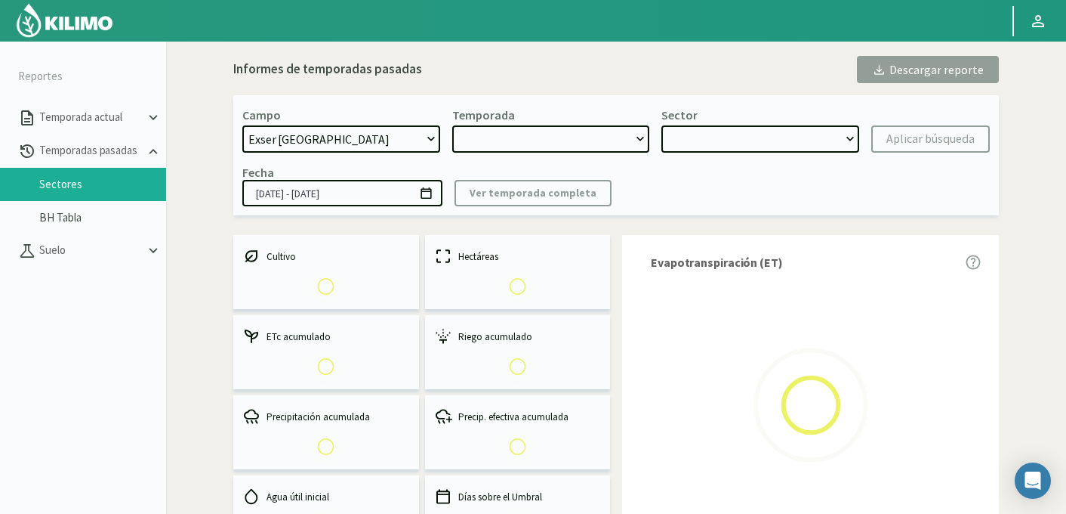
select select "0: 2024"
select select "1: Object"
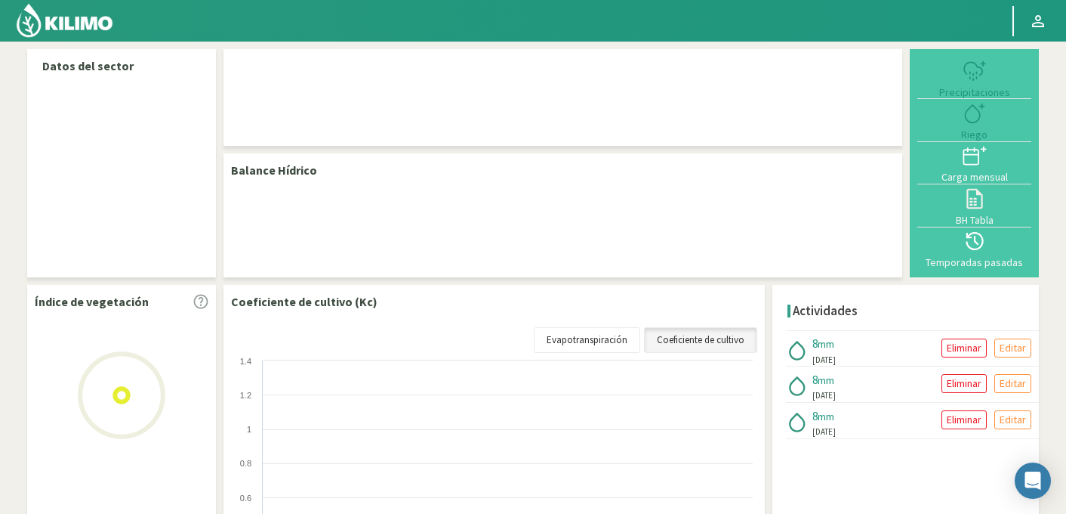
select select "95: Object"
